Goal: Book appointment/travel/reservation

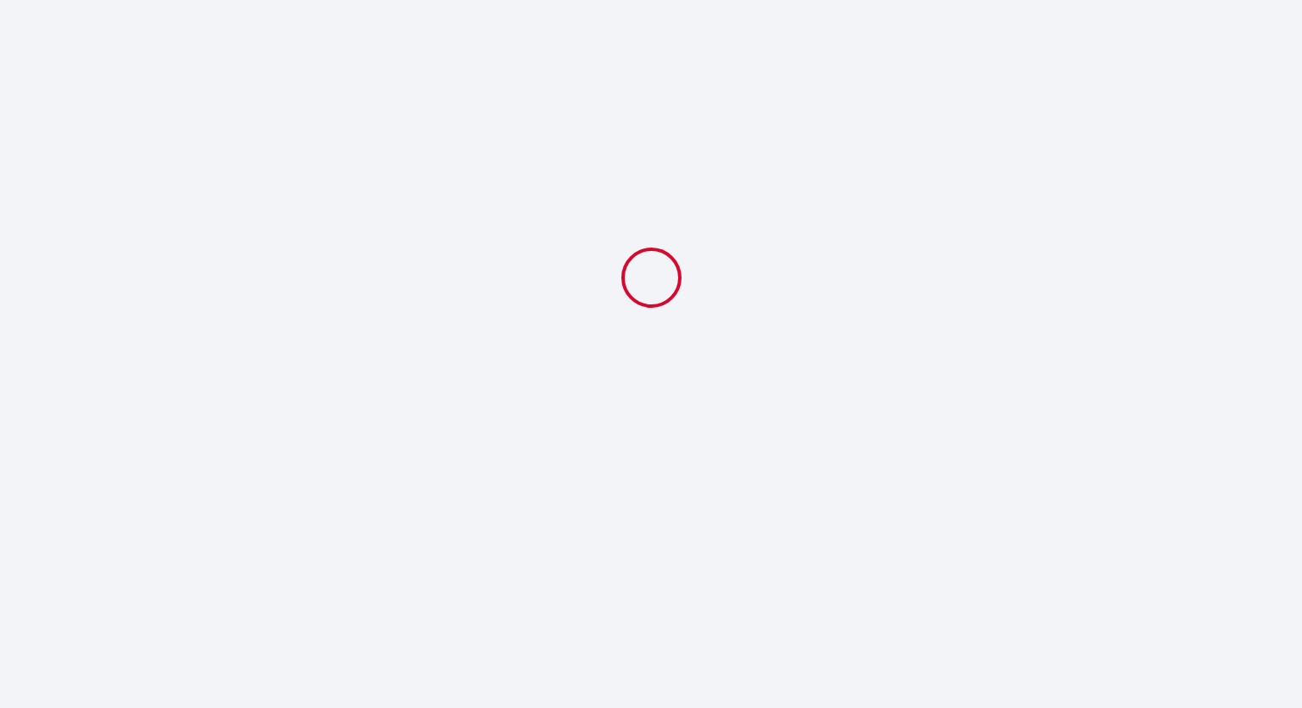
select select
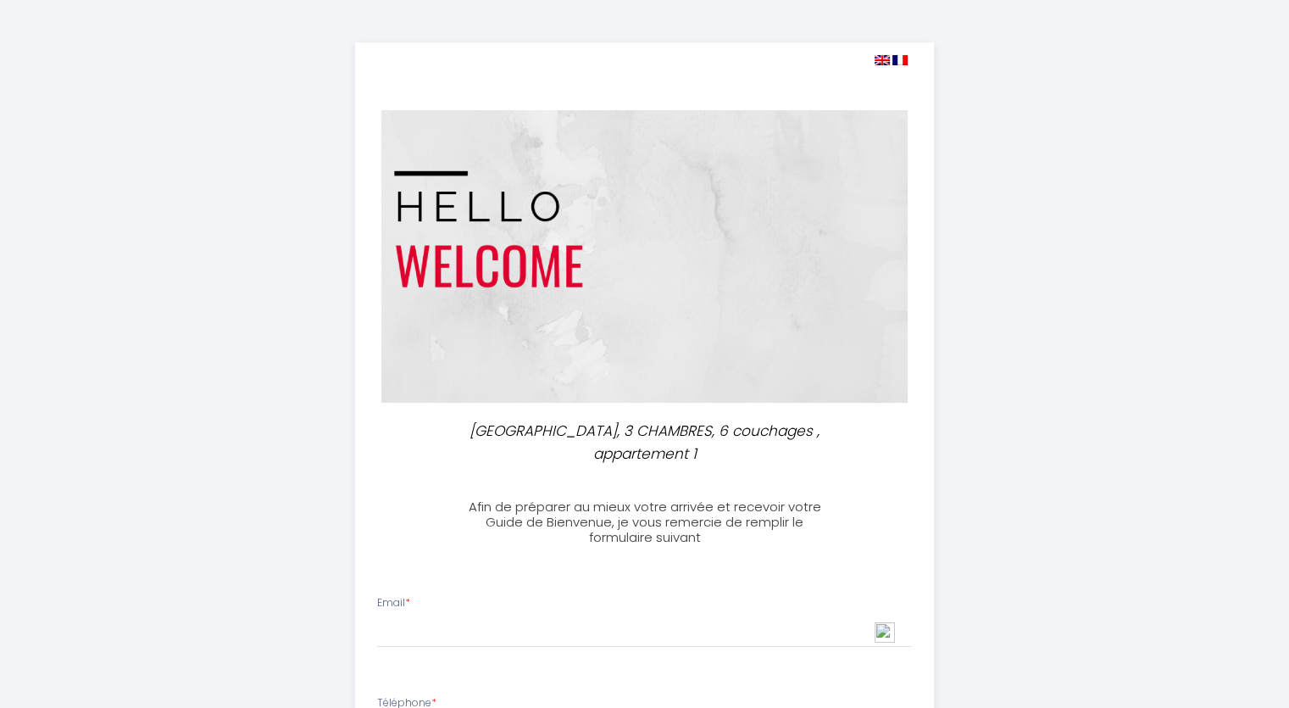
scroll to position [85, 0]
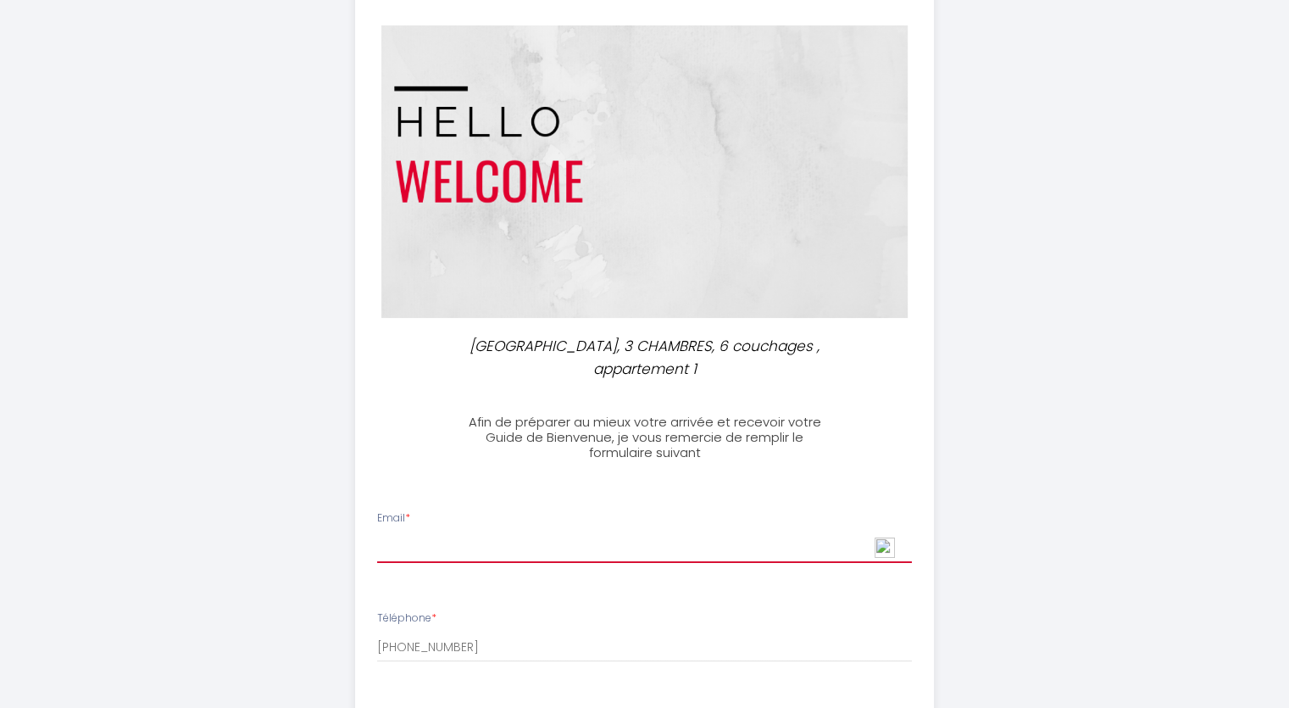
click at [444, 543] on input "Email *" at bounding box center [644, 547] width 535 height 31
type input "[EMAIL_ADDRESS][DOMAIN_NAME]"
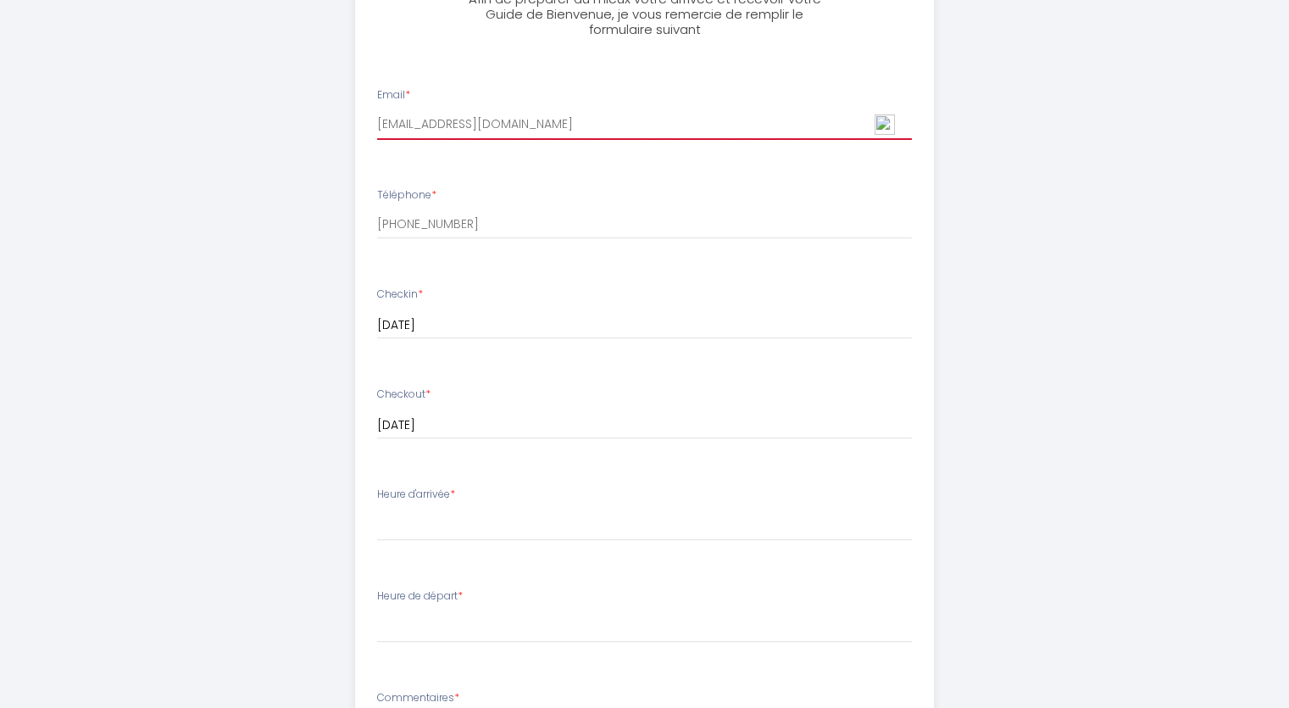
scroll to position [509, 0]
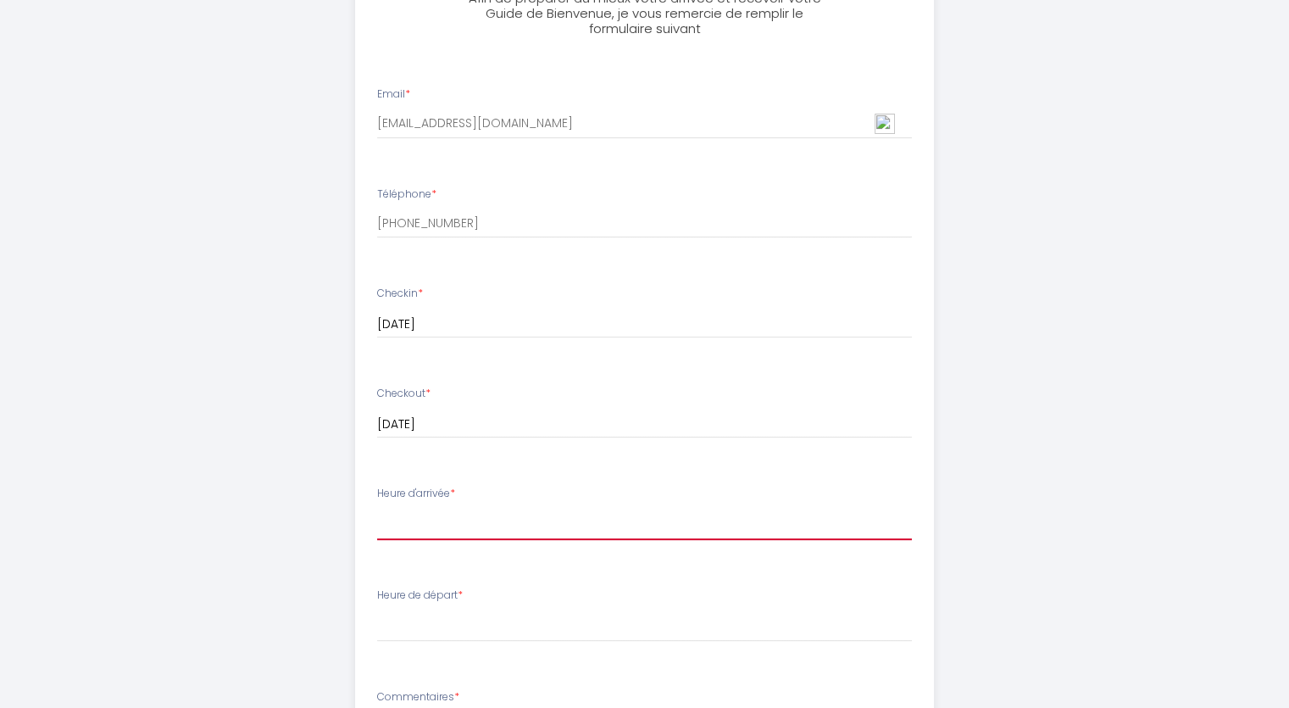
click at [430, 511] on select "16:00 16:30 17:00 17:30 18:00 18:30 19:00 19:30 20:00" at bounding box center [644, 524] width 535 height 32
select select "16:30"
click at [377, 508] on select "16:00 16:30 17:00 17:30 18:00 18:30 19:00 19:30 20:00" at bounding box center [644, 524] width 535 height 32
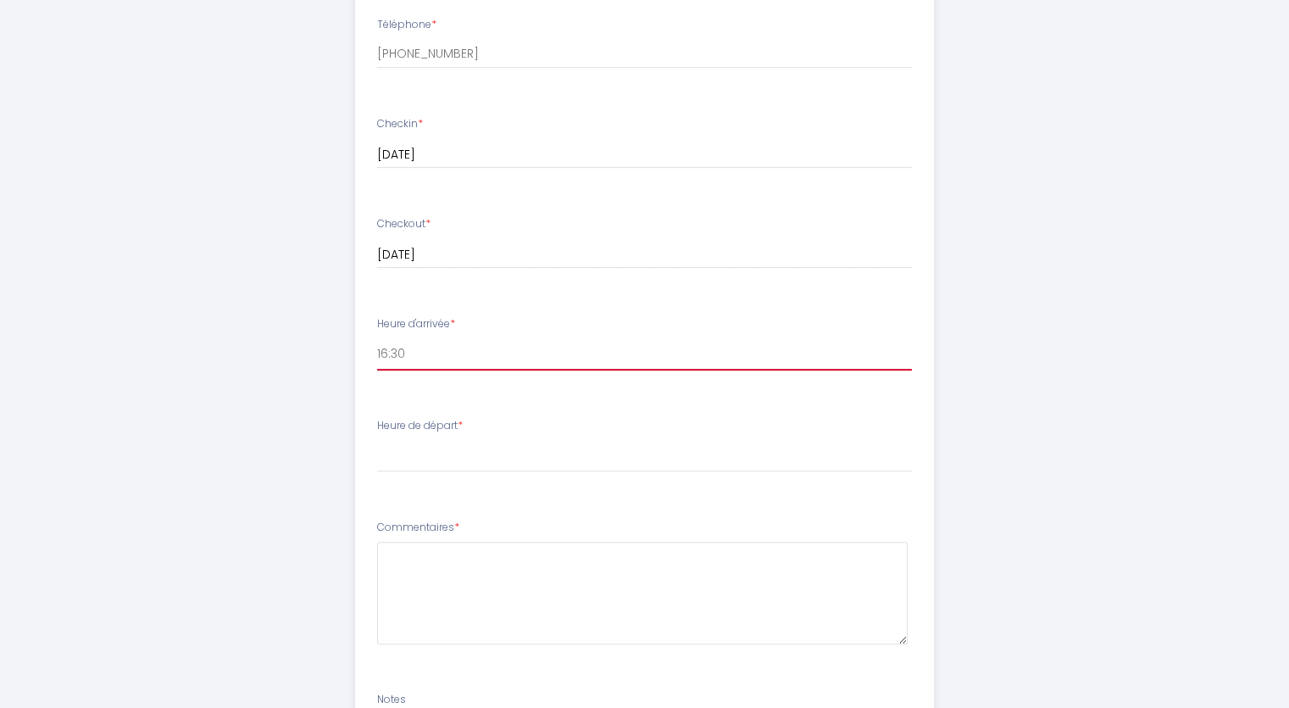
scroll to position [763, 0]
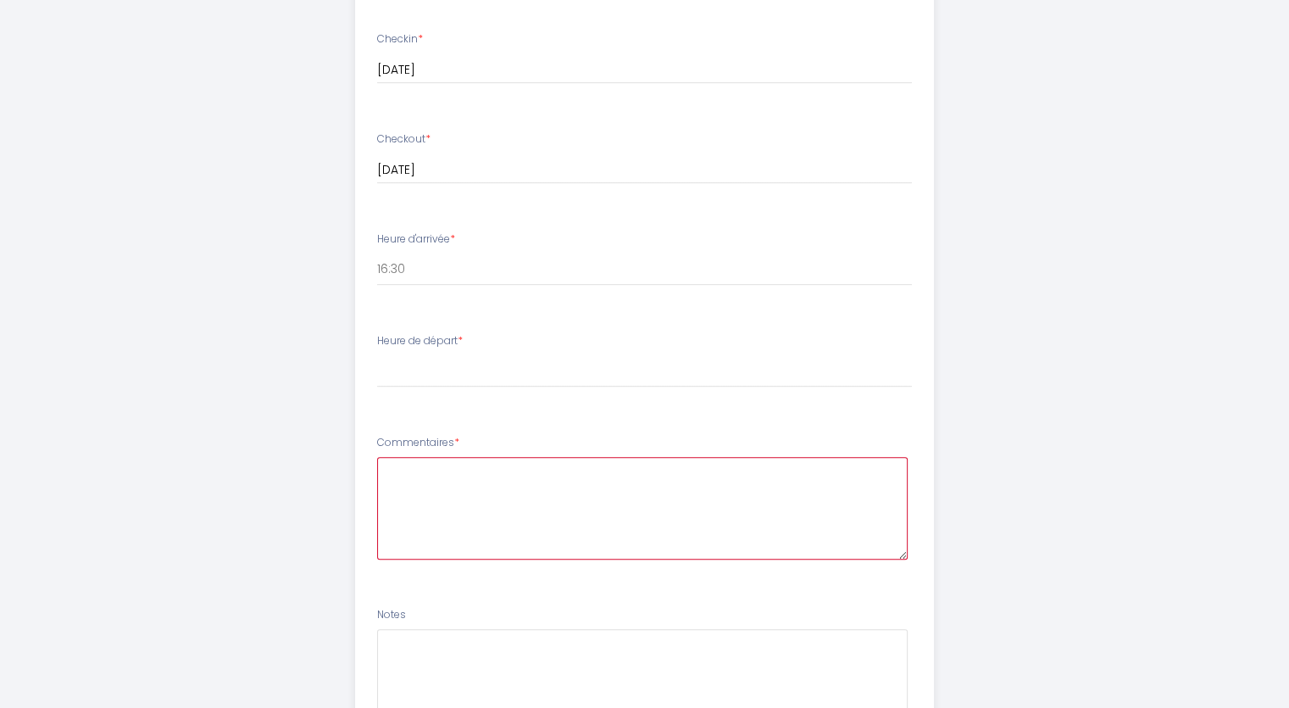
click at [407, 477] on textarea at bounding box center [642, 508] width 531 height 103
type textarea "we dont know the exact arrival it is depending on the trains availablar we keep…"
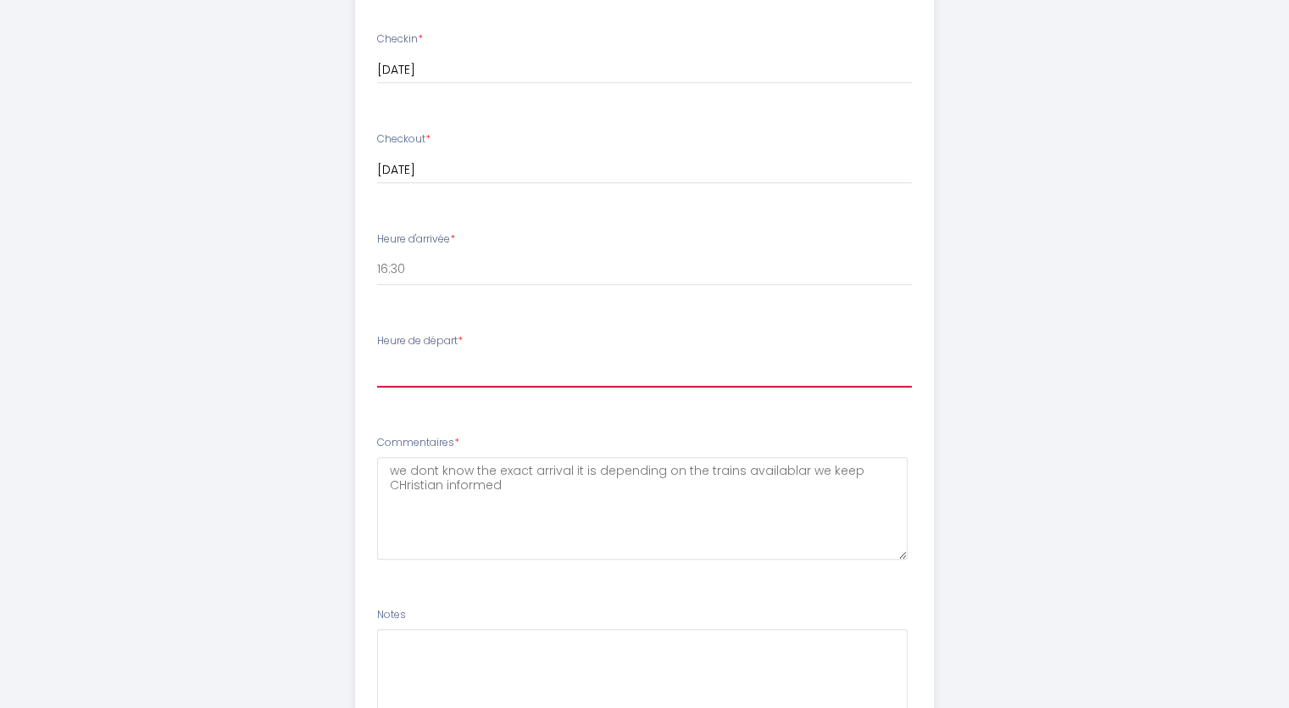
click at [395, 370] on select "00:00 00:30 01:00 01:30 02:00 02:30 03:00 03:30 04:00 04:30 05:00 05:30 06:00 0…" at bounding box center [644, 371] width 535 height 32
select select "08:30"
click at [377, 355] on select "00:00 00:30 01:00 01:30 02:00 02:30 03:00 03:30 04:00 04:30 05:00 05:30 06:00 0…" at bounding box center [644, 371] width 535 height 32
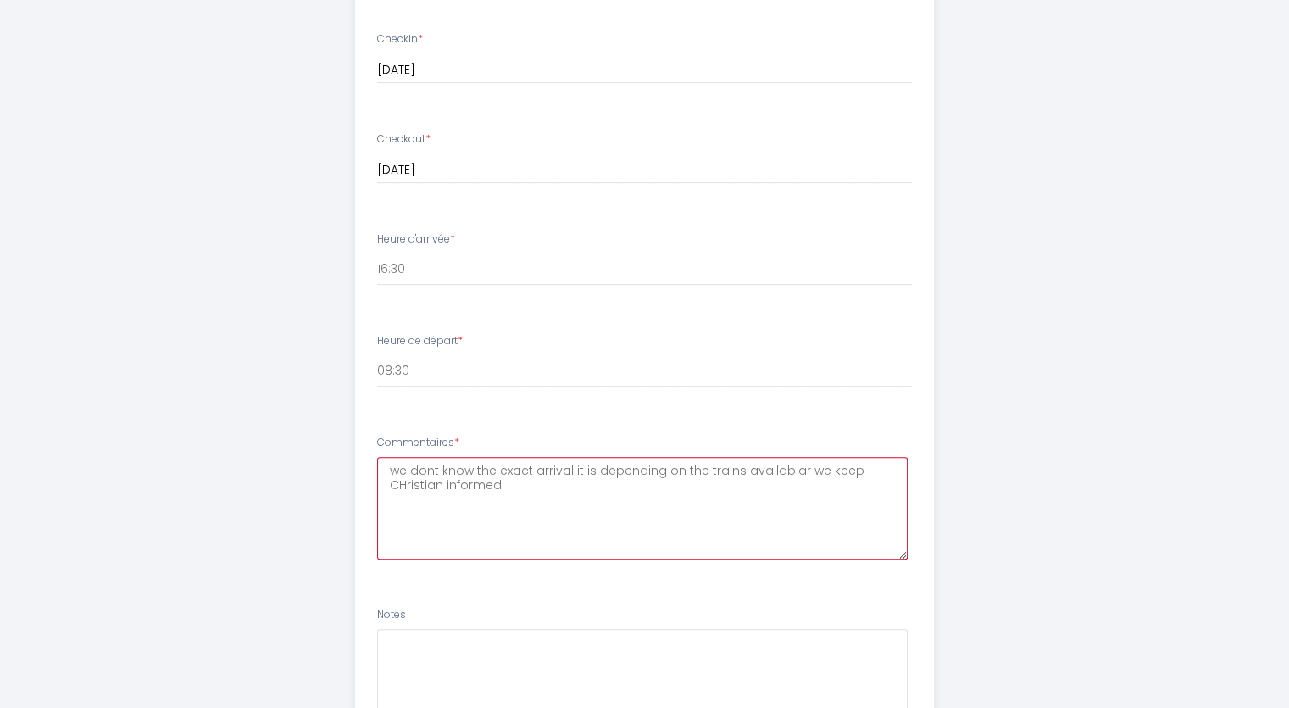
click at [570, 472] on textarea "we dont know the exact arrival it is depending on the trains availablar we keep…" at bounding box center [642, 508] width 531 height 103
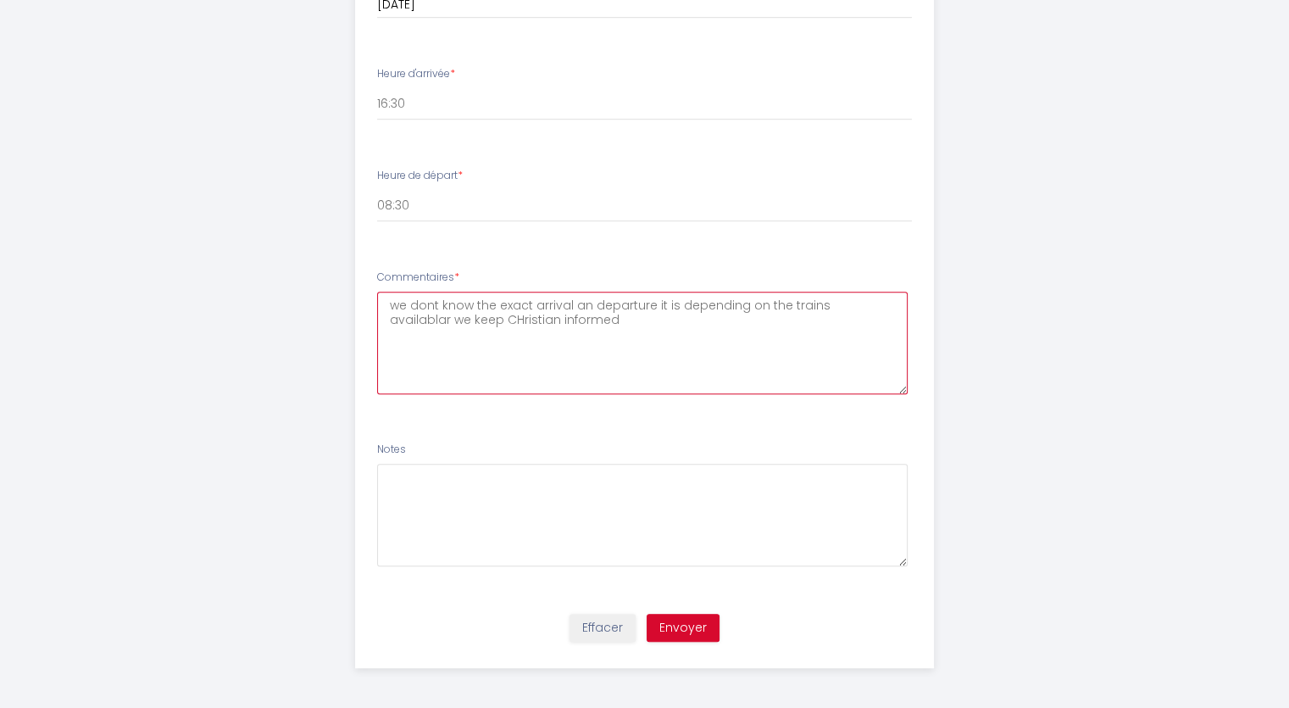
scroll to position [929, 0]
type textarea "we dont know the exact arrival an departure it is depending on the trains avail…"
click at [681, 620] on button "Envoyer" at bounding box center [683, 627] width 73 height 29
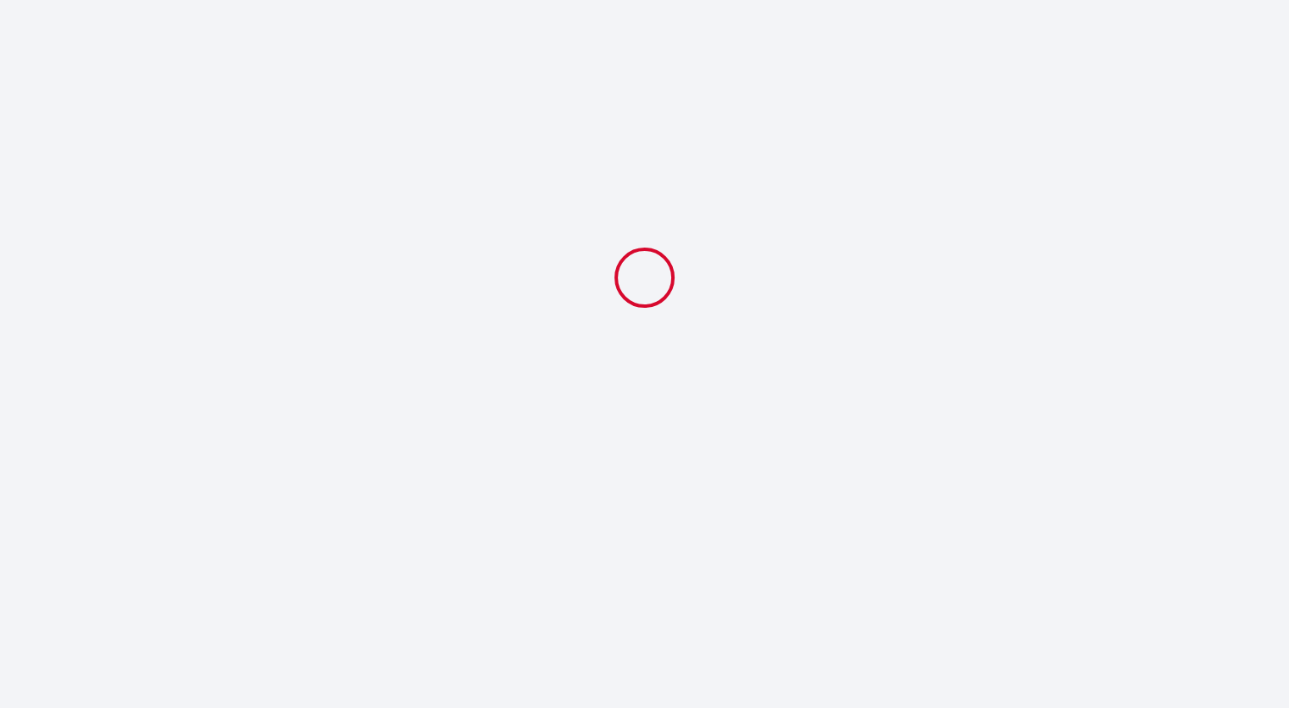
select select "16:30"
select select "08:30"
